Goal: Navigation & Orientation: Find specific page/section

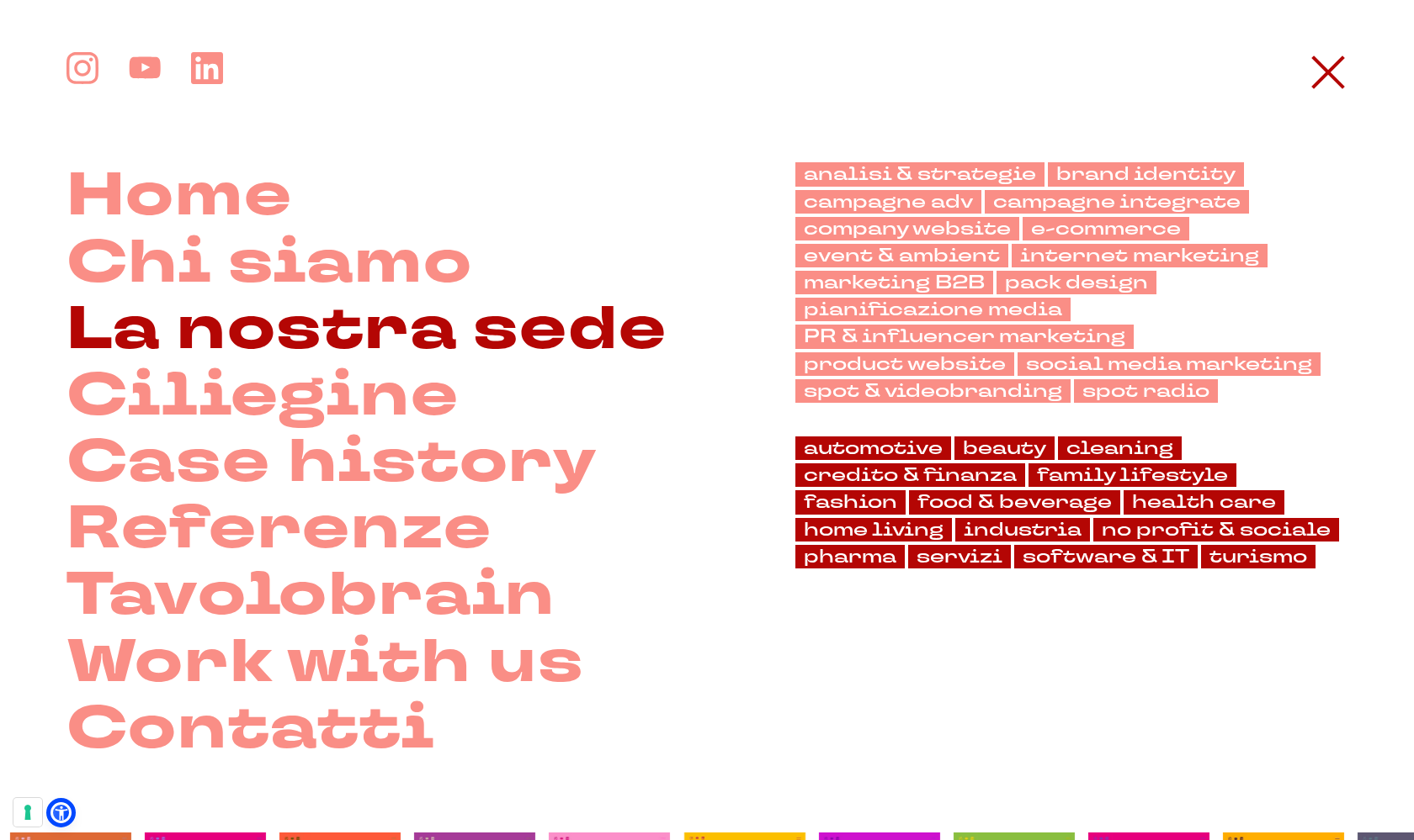
click at [376, 319] on link "La nostra sede" at bounding box center [367, 330] width 601 height 67
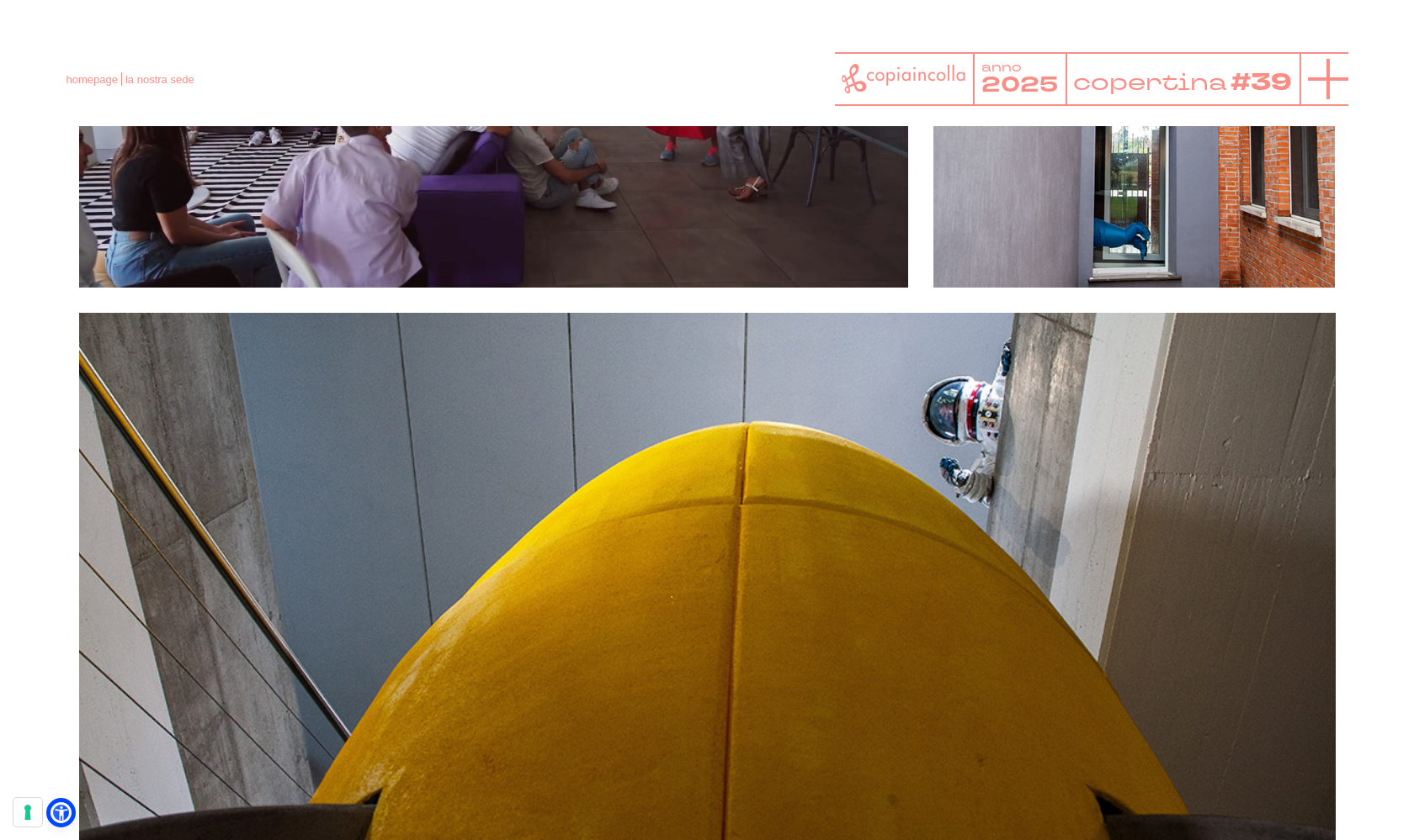
scroll to position [4961, 0]
click at [1329, 85] on icon at bounding box center [1328, 79] width 40 height 40
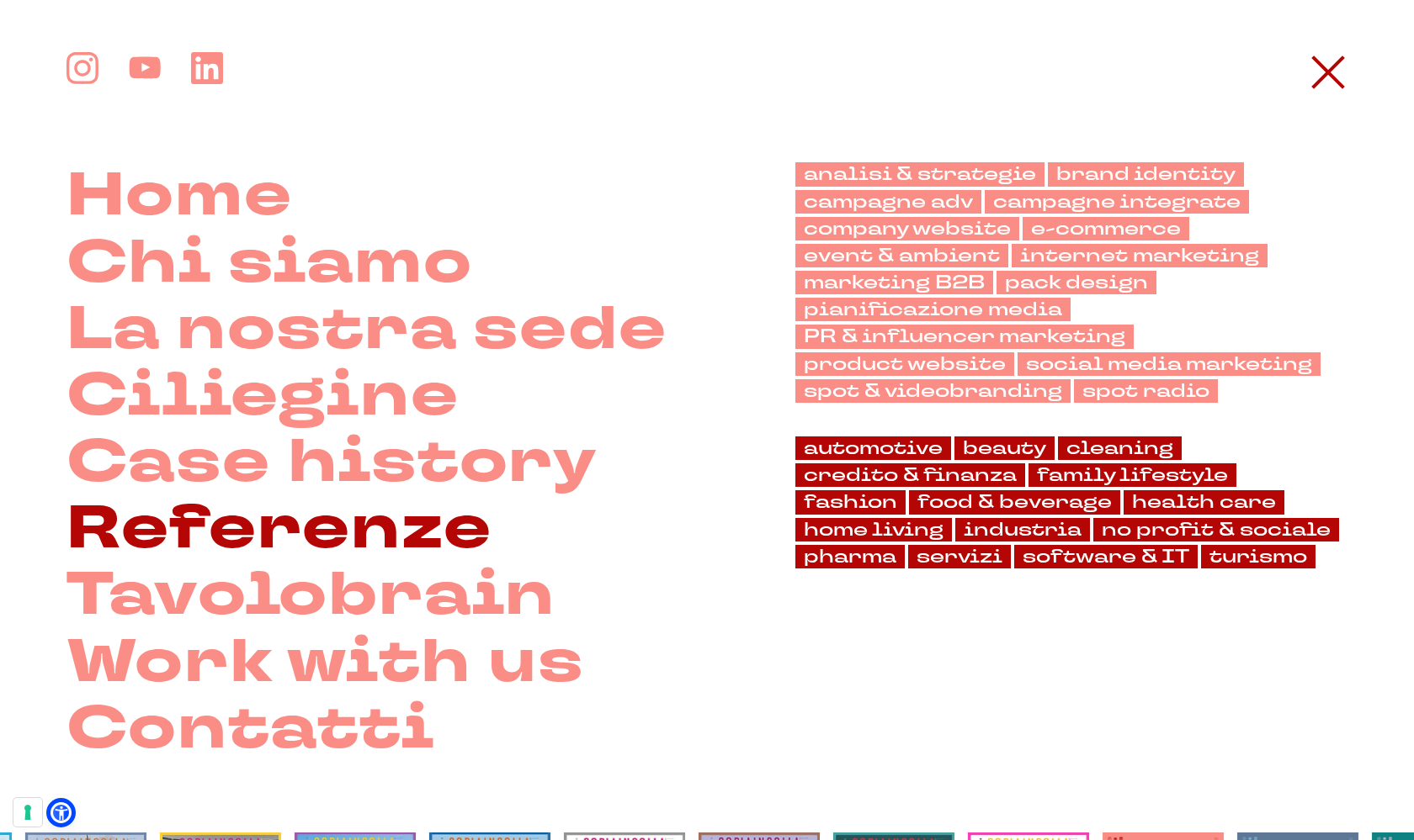
click at [271, 498] on link "Referenze" at bounding box center [280, 529] width 426 height 67
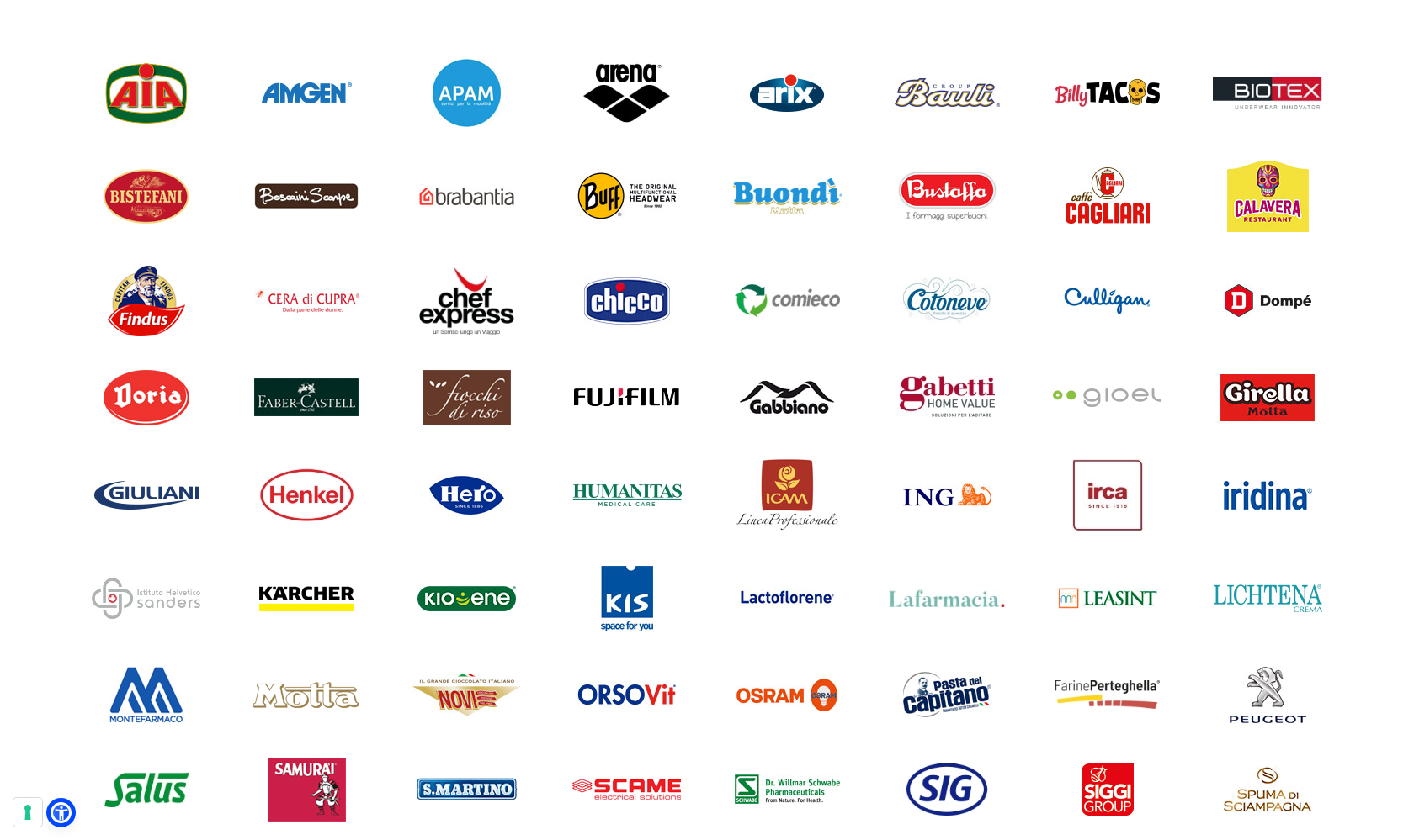
scroll to position [1369, 0]
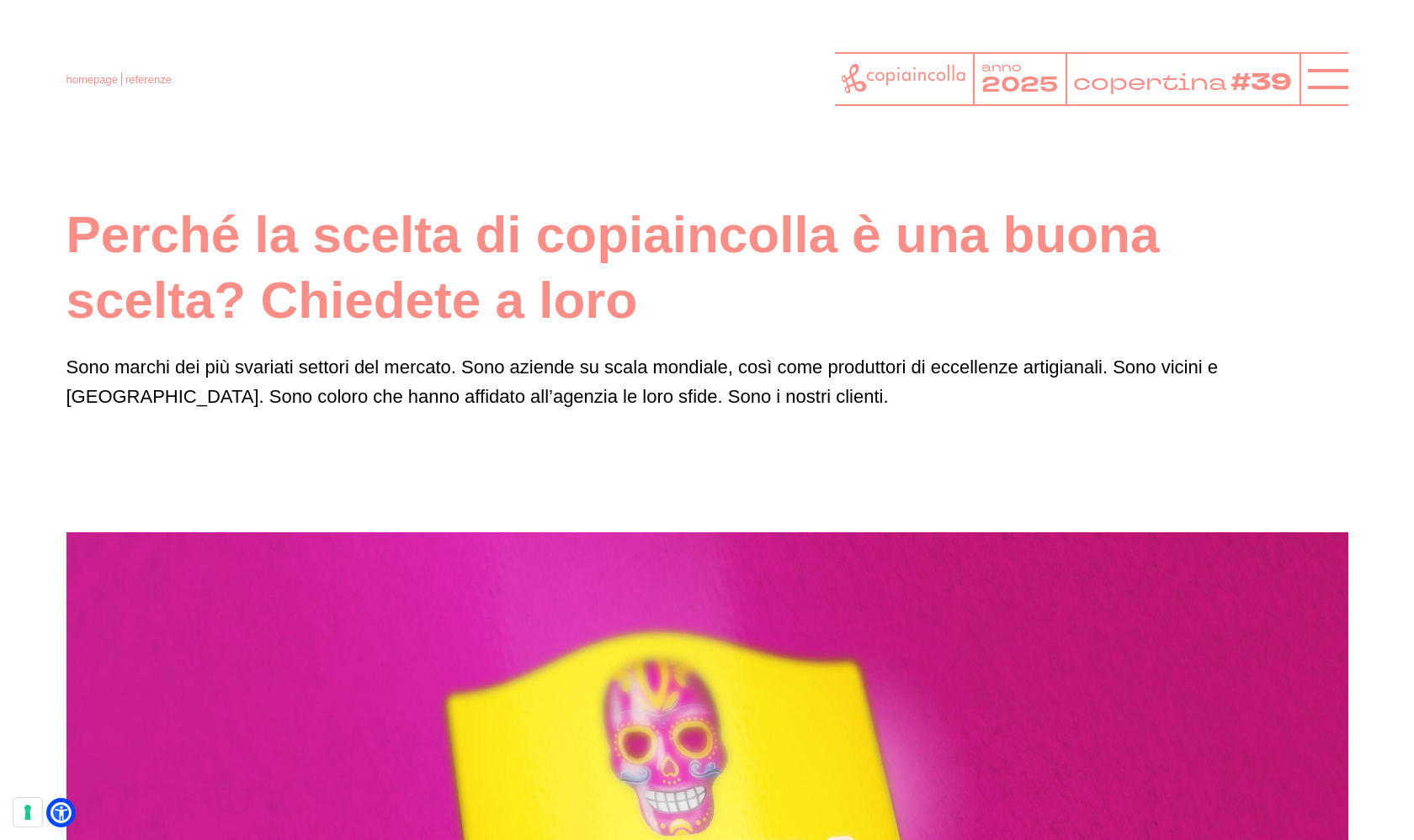
click at [911, 57] on div at bounding box center [904, 79] width 138 height 54
click at [884, 77] on icon at bounding box center [903, 79] width 124 height 29
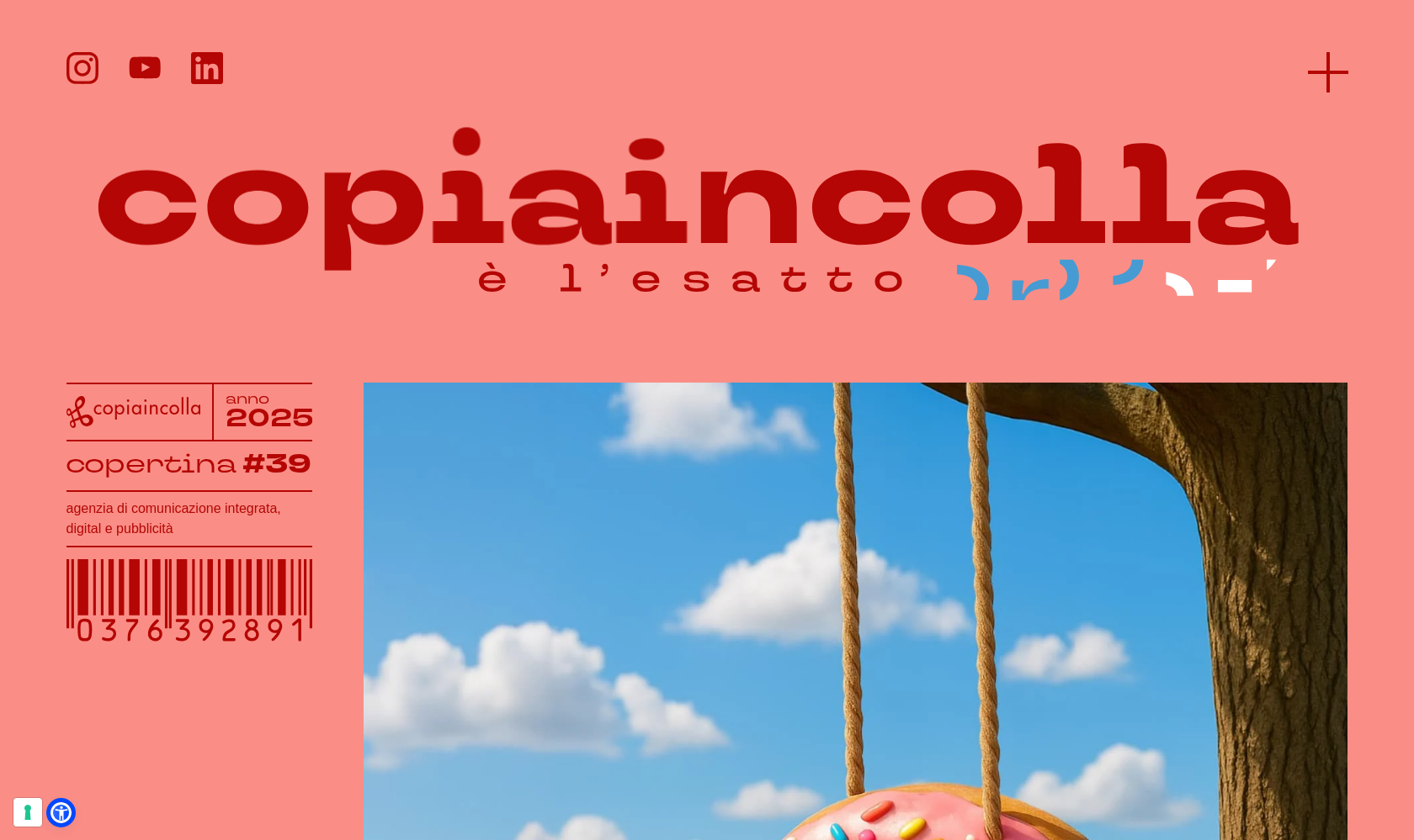
click at [1336, 58] on icon at bounding box center [1328, 72] width 40 height 40
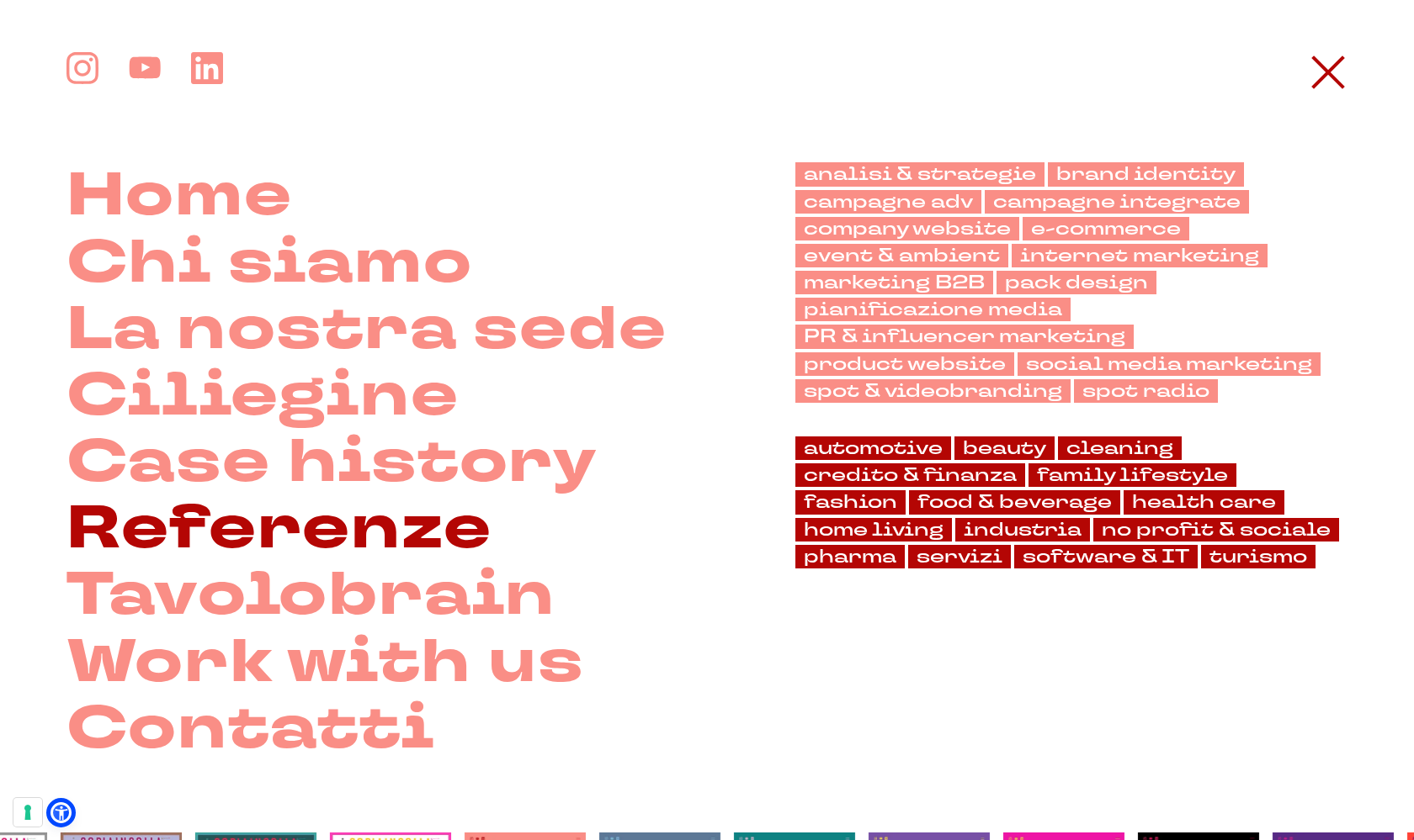
click at [227, 497] on link "Referenze" at bounding box center [280, 529] width 426 height 67
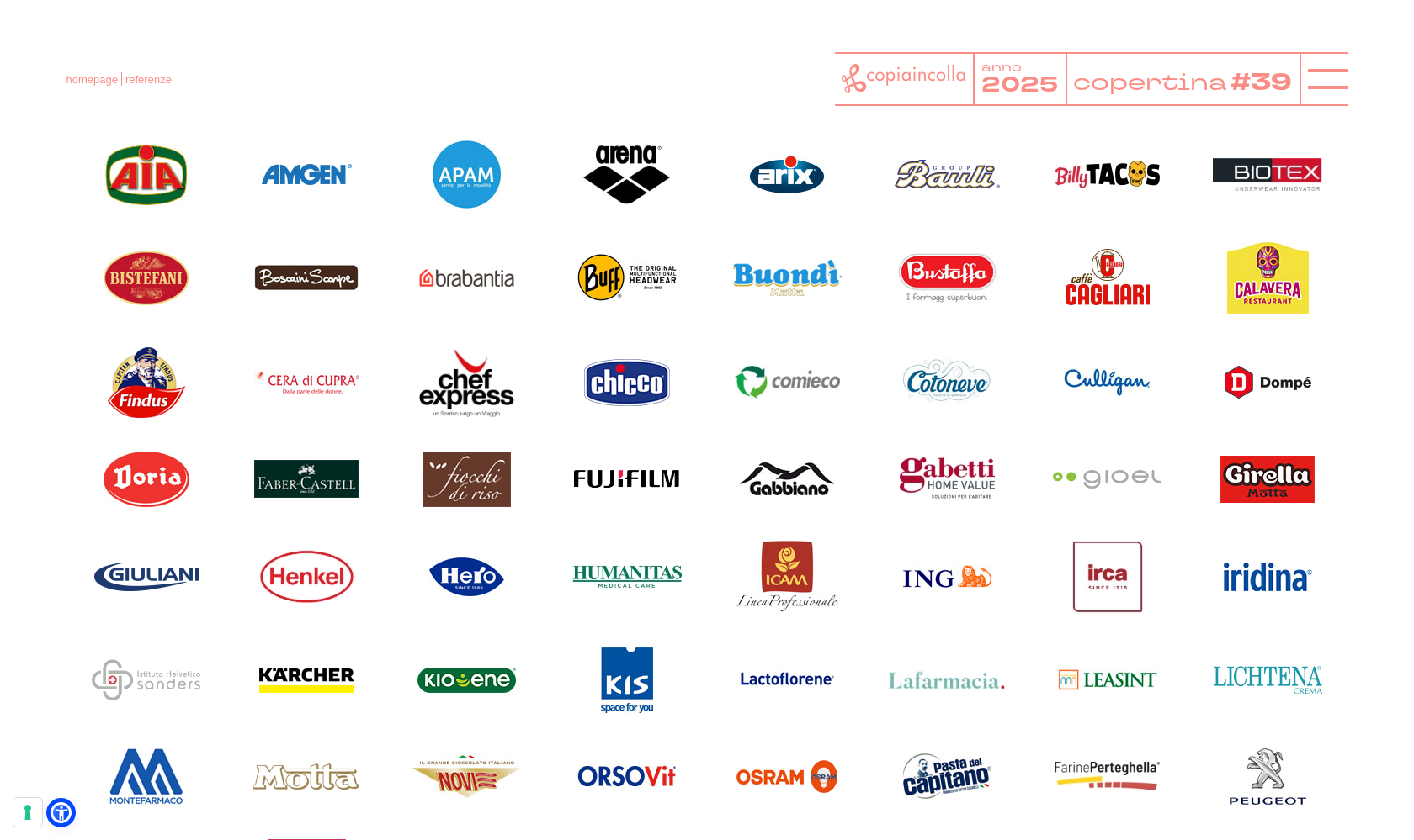
scroll to position [1285, 0]
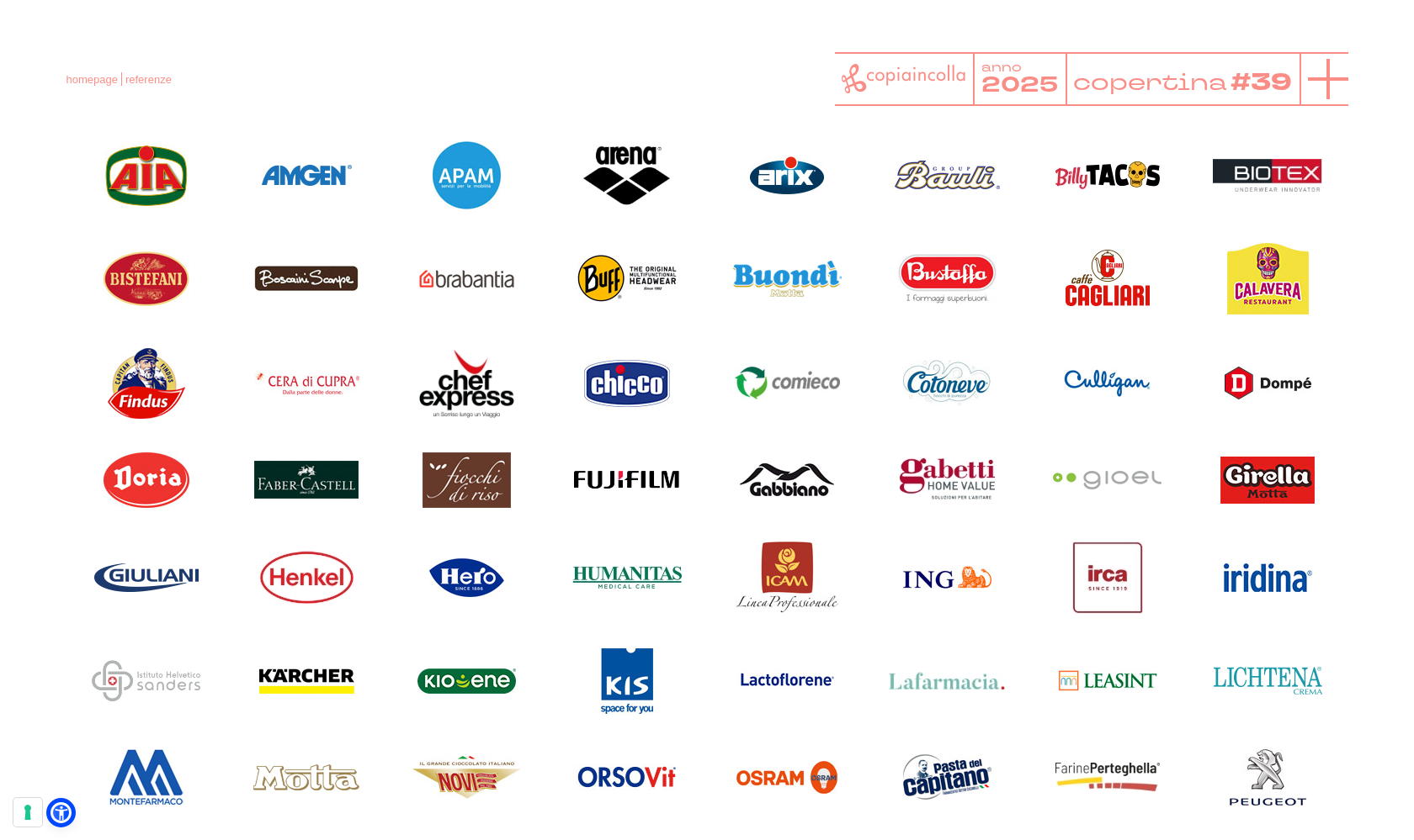
click at [1343, 91] on icon at bounding box center [1328, 79] width 40 height 40
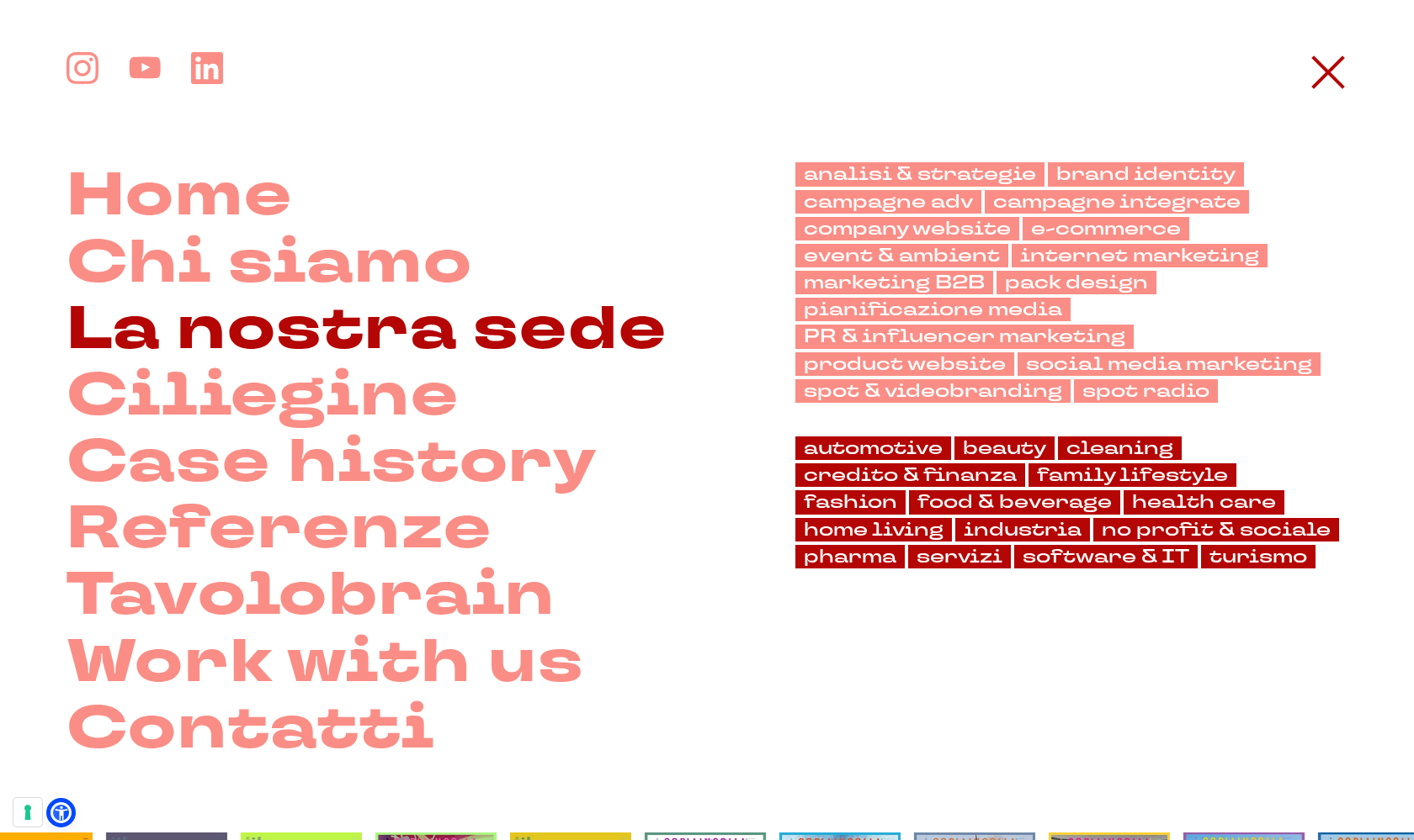
click at [393, 331] on link "La nostra sede" at bounding box center [367, 330] width 601 height 67
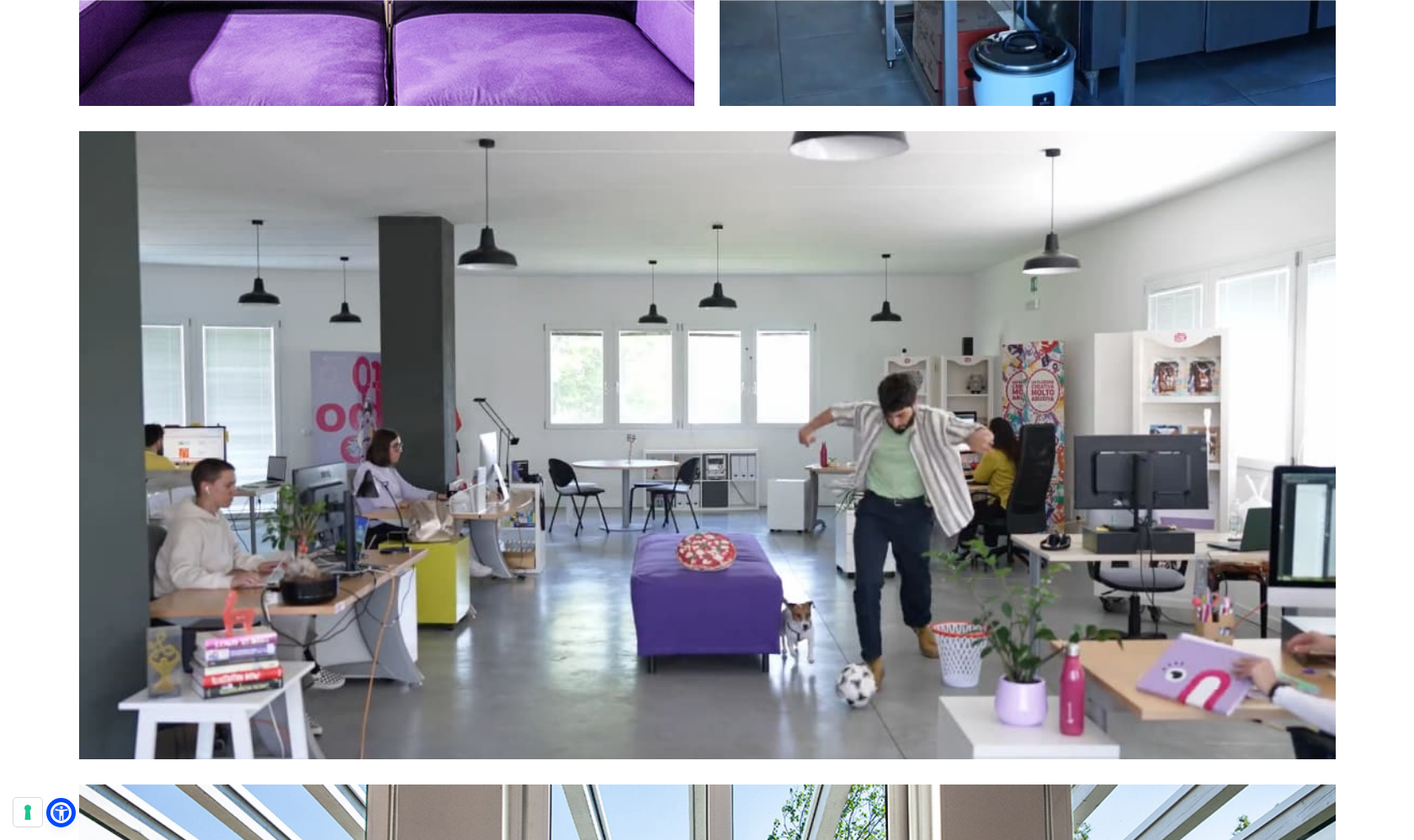
scroll to position [6439, 0]
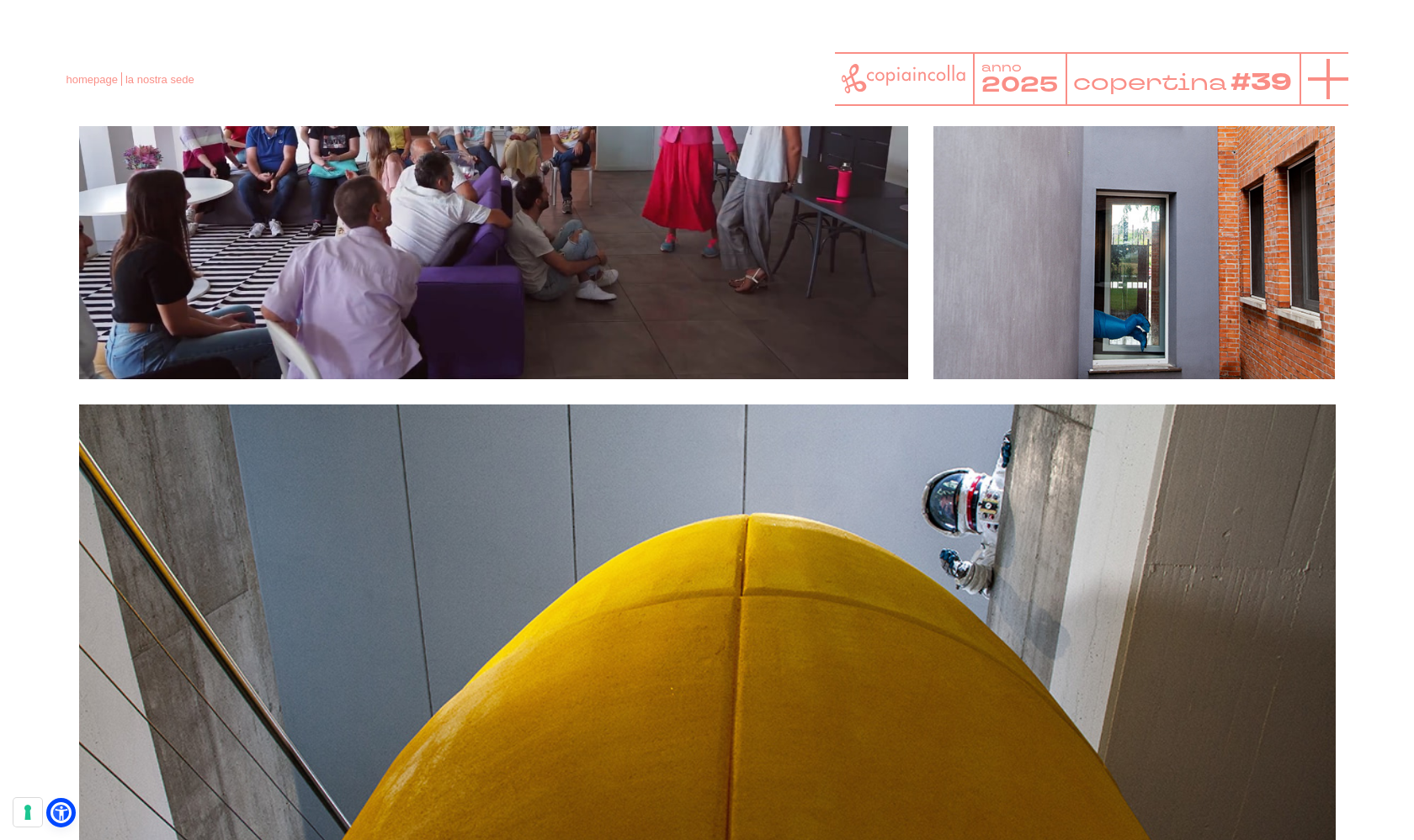
click at [1317, 91] on icon at bounding box center [1328, 79] width 40 height 40
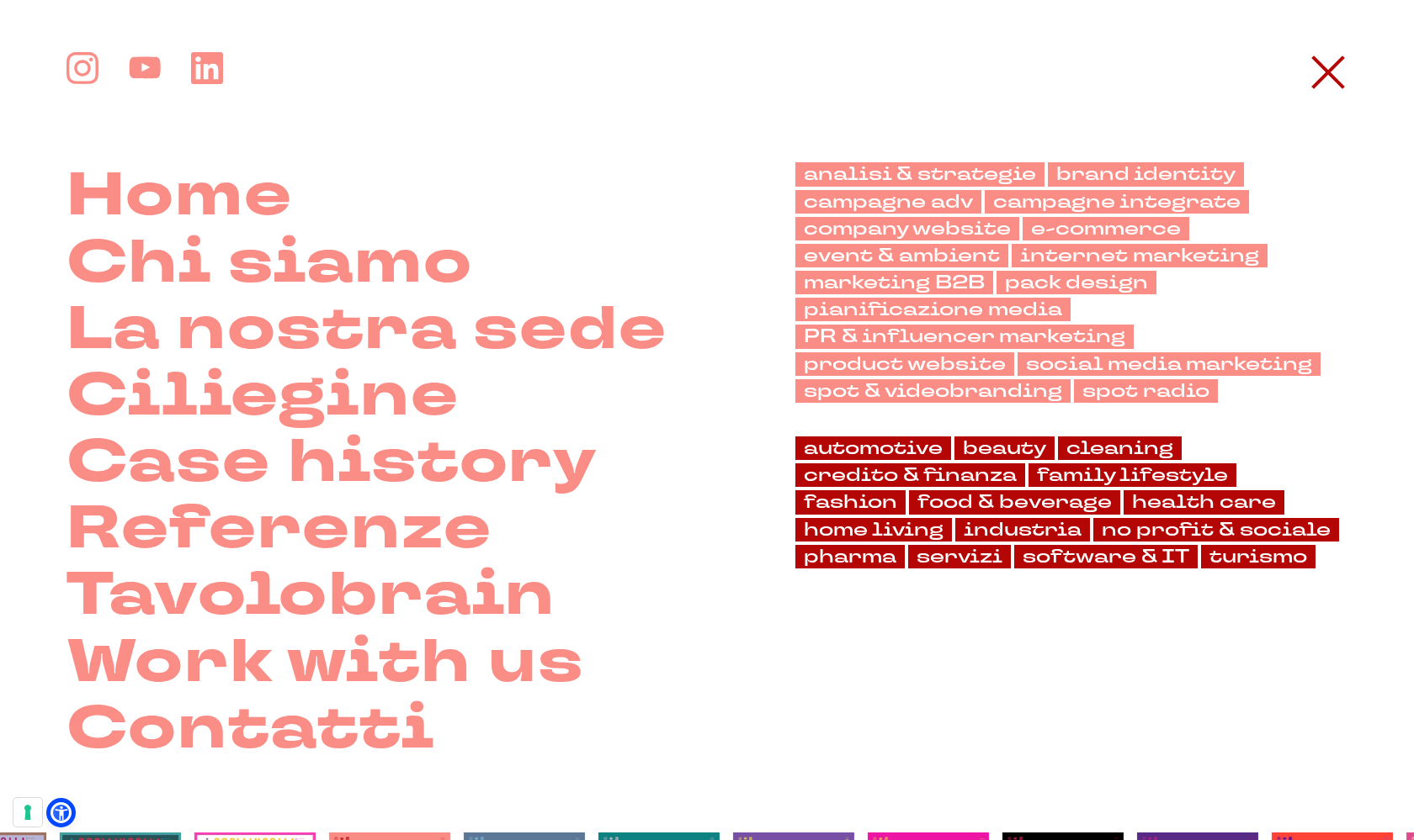
scroll to position [4861, 0]
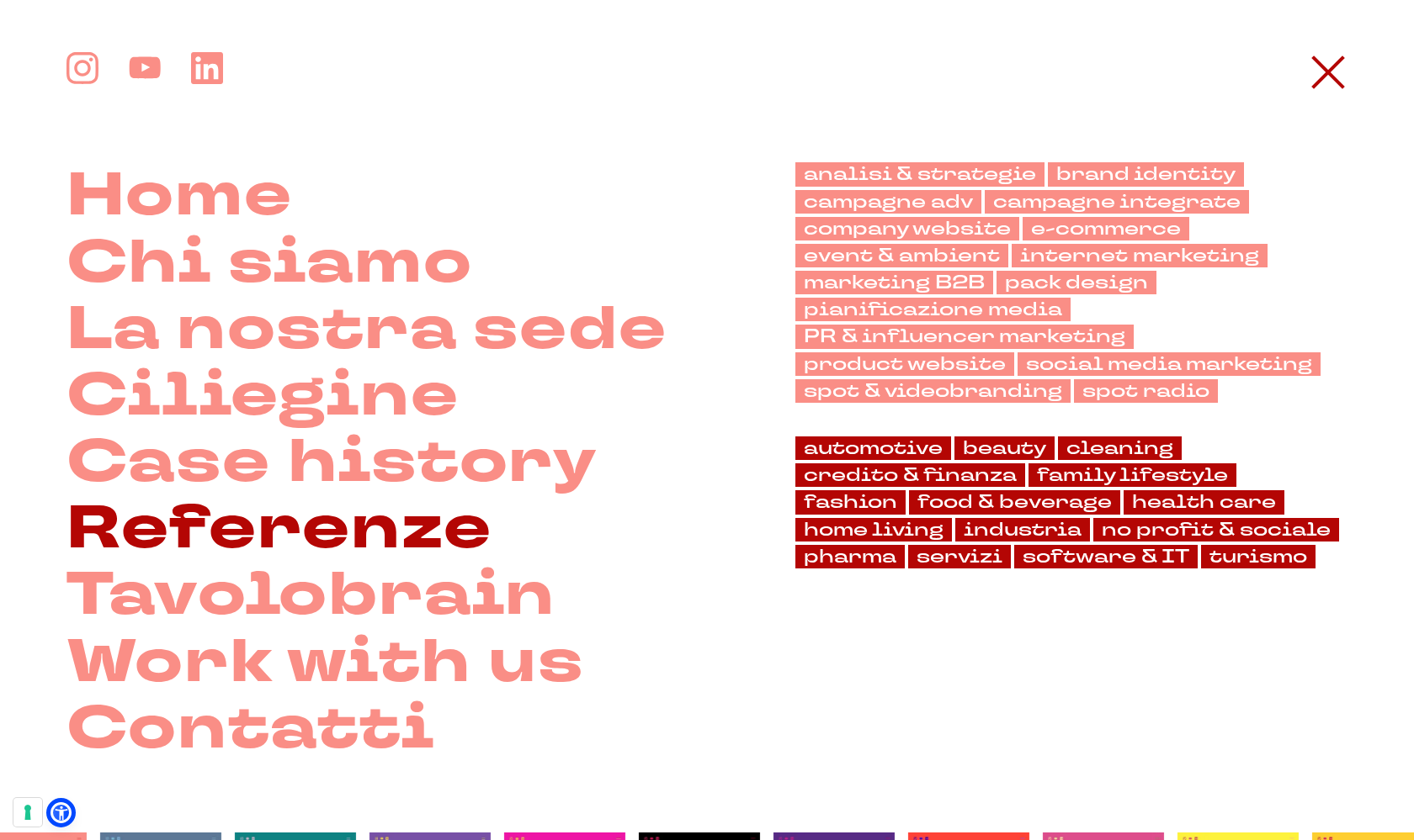
click at [354, 518] on link "Referenze" at bounding box center [280, 529] width 426 height 67
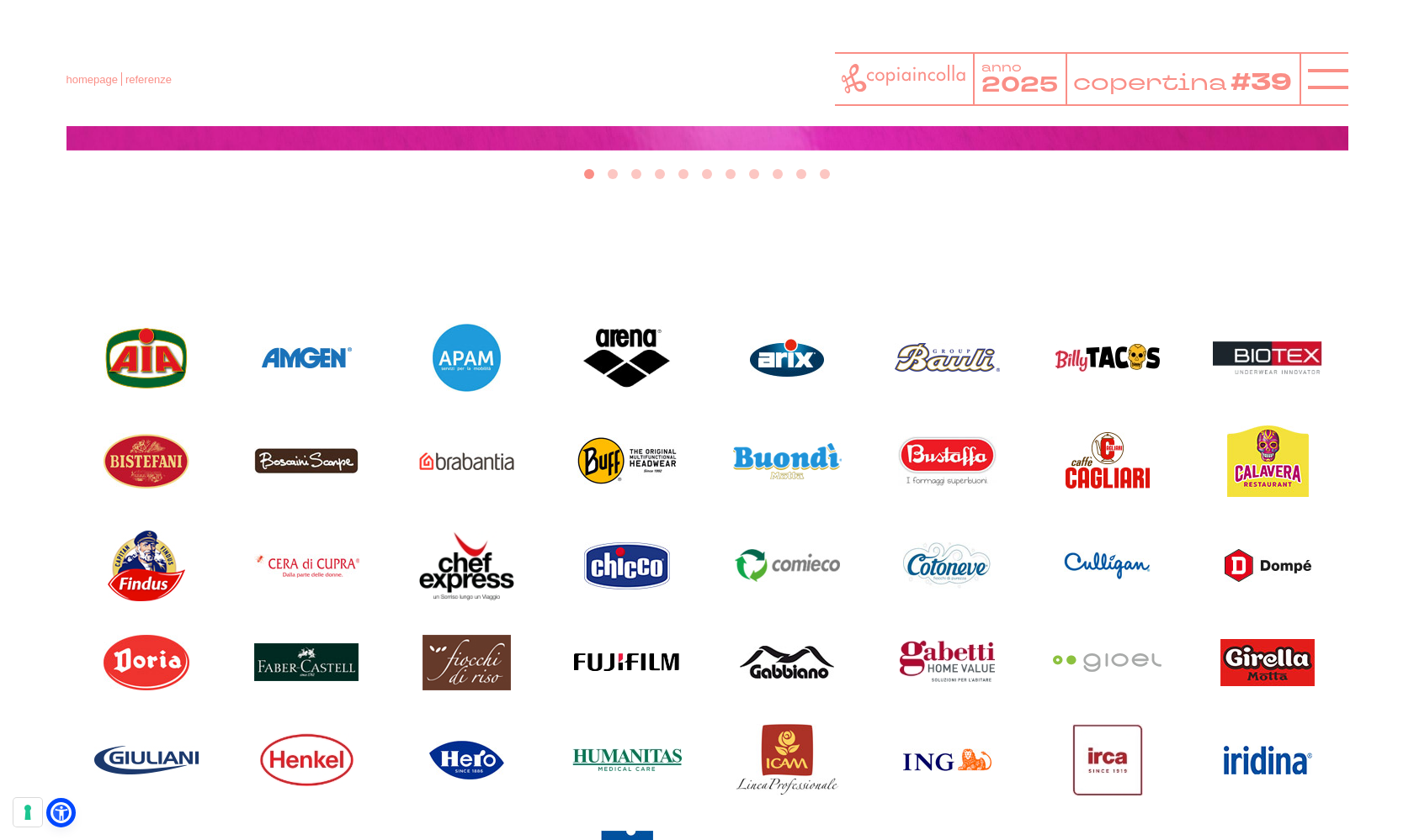
scroll to position [1103, 0]
